Goal: Navigation & Orientation: Find specific page/section

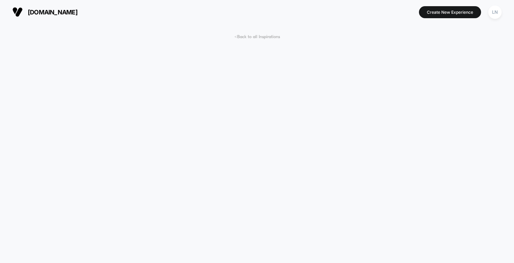
click at [248, 38] on span "< Back to all Inspirations" at bounding box center [257, 36] width 46 height 5
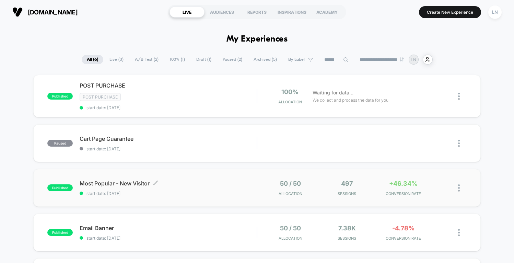
click at [230, 184] on span "Most Popular - New Visitor Click to edit experience details" at bounding box center [168, 183] width 177 height 7
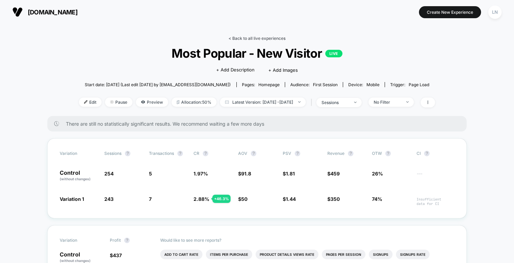
click at [252, 38] on link "< Back to all live experiences" at bounding box center [256, 38] width 57 height 5
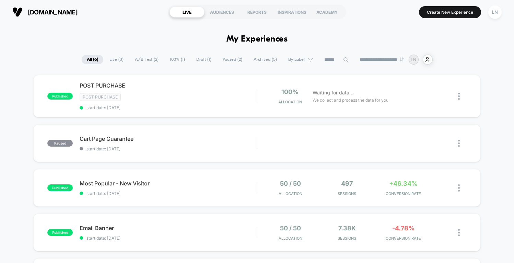
click at [16, 104] on div "published POST PURCHASE Post Purchase start date: 13/09/2025 100% Allocation Wa…" at bounding box center [257, 227] width 514 height 304
click at [251, 95] on div "Post Purchase" at bounding box center [168, 97] width 177 height 8
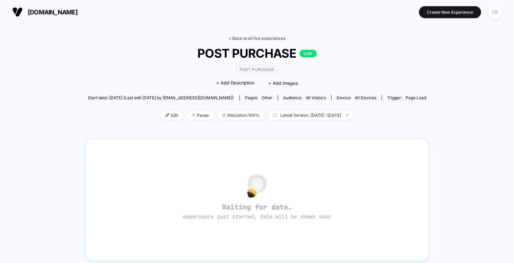
click at [248, 39] on link "< Back to all live experiences" at bounding box center [256, 38] width 57 height 5
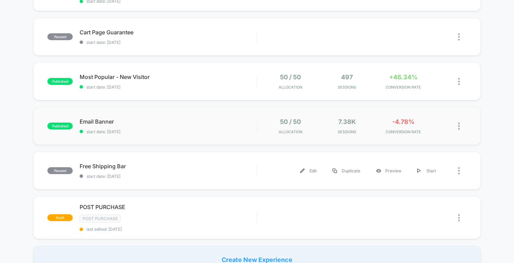
scroll to position [108, 0]
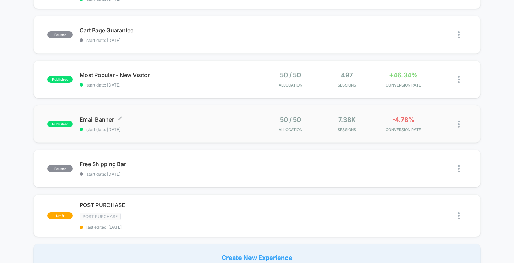
click at [160, 121] on span "Email Banner Click to edit experience details" at bounding box center [168, 119] width 177 height 7
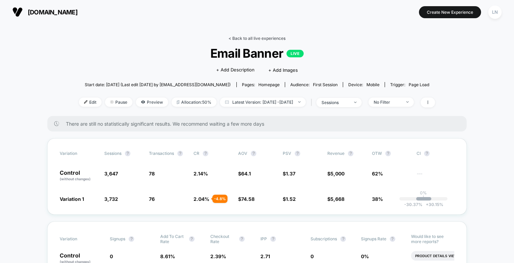
click at [256, 36] on link "< Back to all live experiences" at bounding box center [256, 38] width 57 height 5
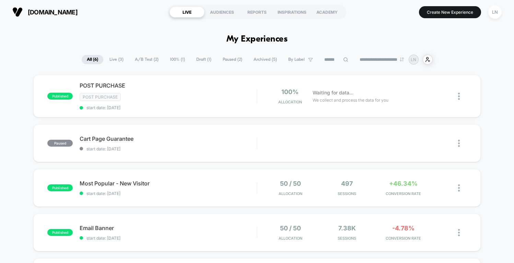
click at [153, 21] on div "lilynailsart.co LIVE AUDIENCES REPORTS INSPIRATIONS ACADEMY Create New Experien…" at bounding box center [257, 12] width 514 height 24
click at [230, 97] on div "Post Purchase" at bounding box center [168, 97] width 177 height 8
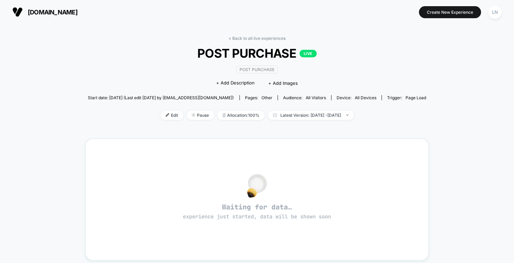
scroll to position [3, 0]
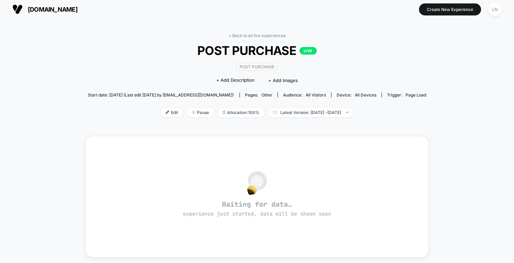
click at [257, 36] on link "< Back to all live experiences" at bounding box center [256, 35] width 57 height 5
